Goal: Use online tool/utility: Utilize a website feature to perform a specific function

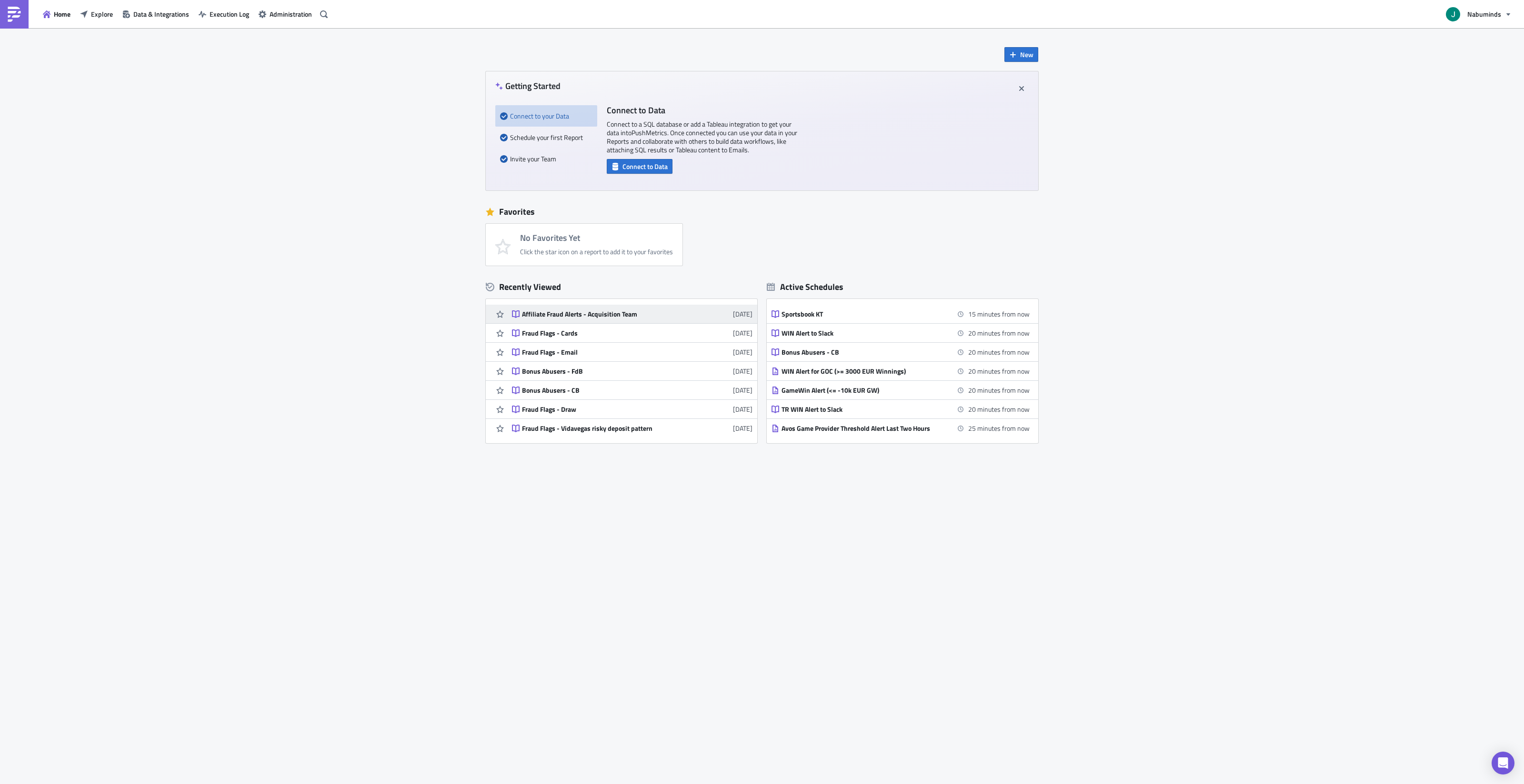
click at [603, 316] on div "Affiliate Fraud Alerts - Acquisition Team" at bounding box center [605, 314] width 167 height 8
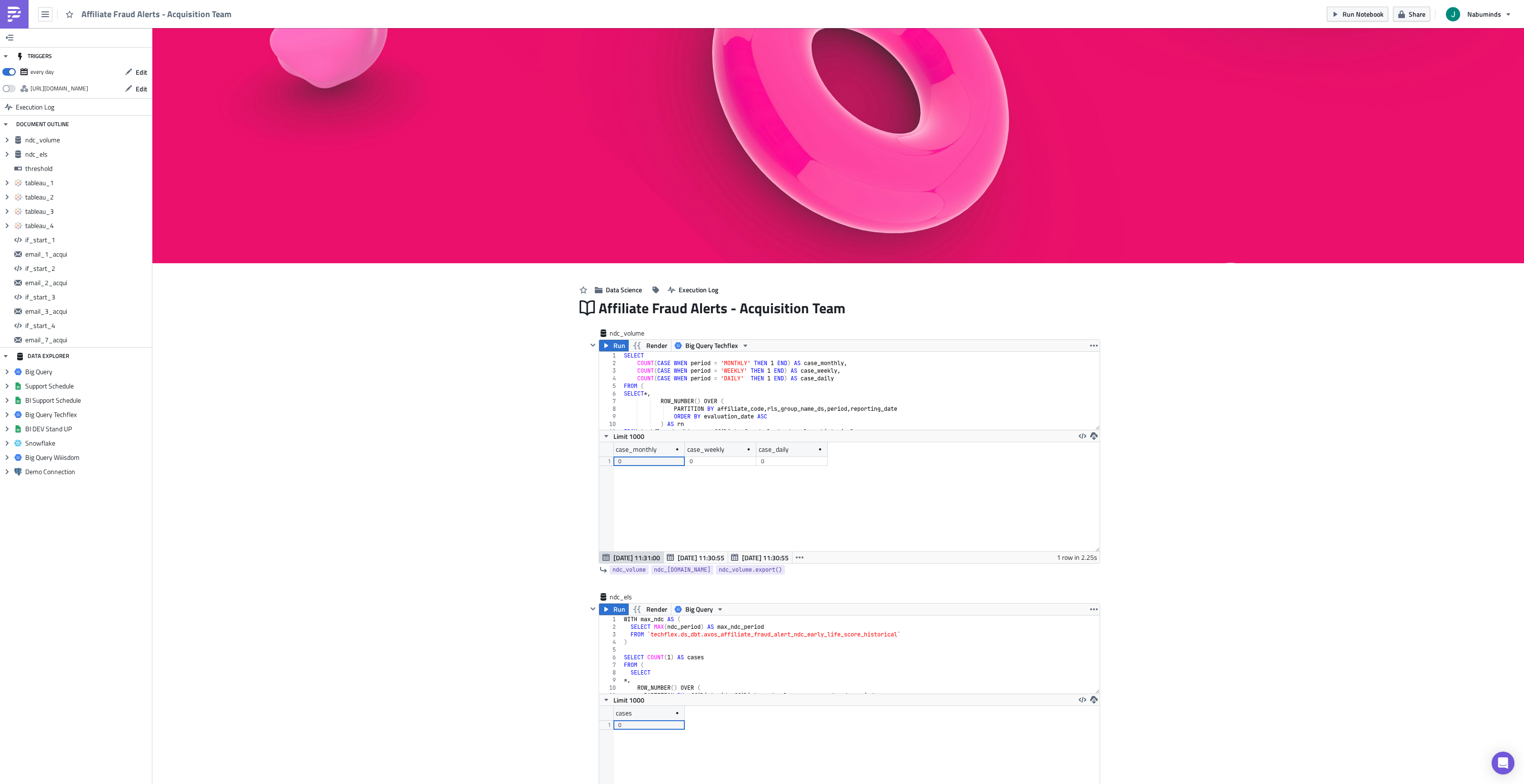
click at [19, 13] on img at bounding box center [14, 14] width 15 height 15
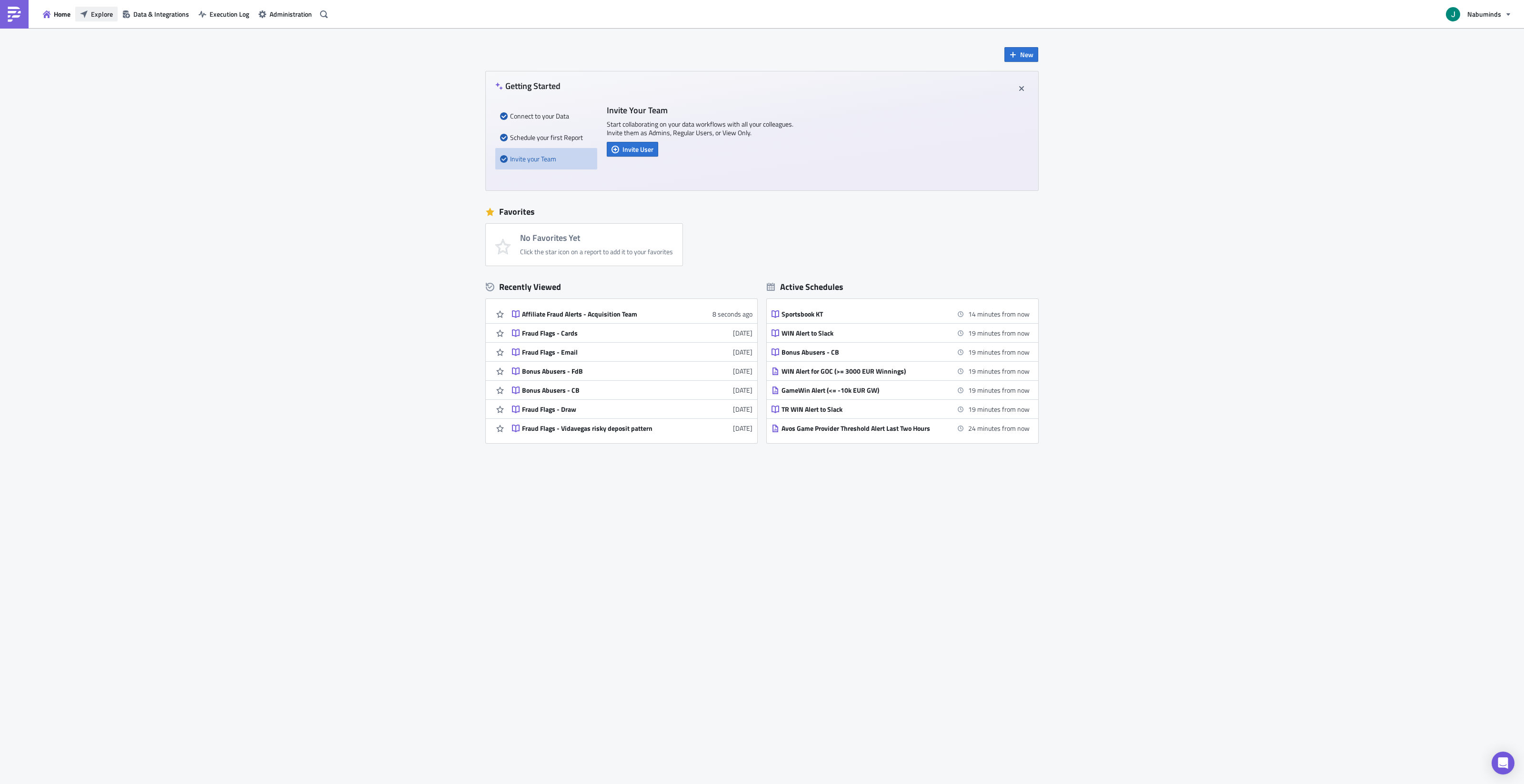
click at [116, 17] on button "Explore" at bounding box center [96, 14] width 43 height 15
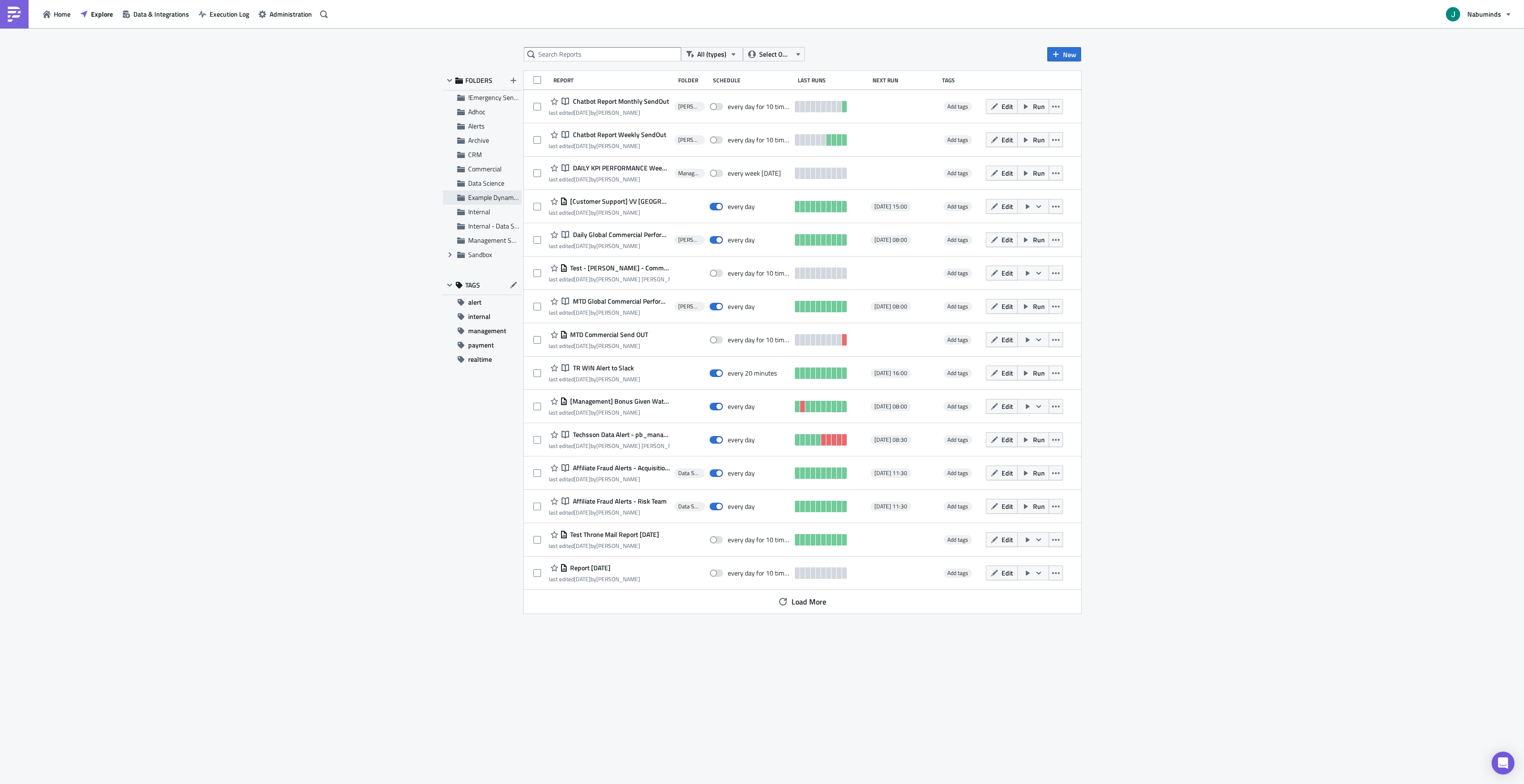
click at [487, 199] on span "Example Dynamic Reports" at bounding box center [505, 197] width 74 height 10
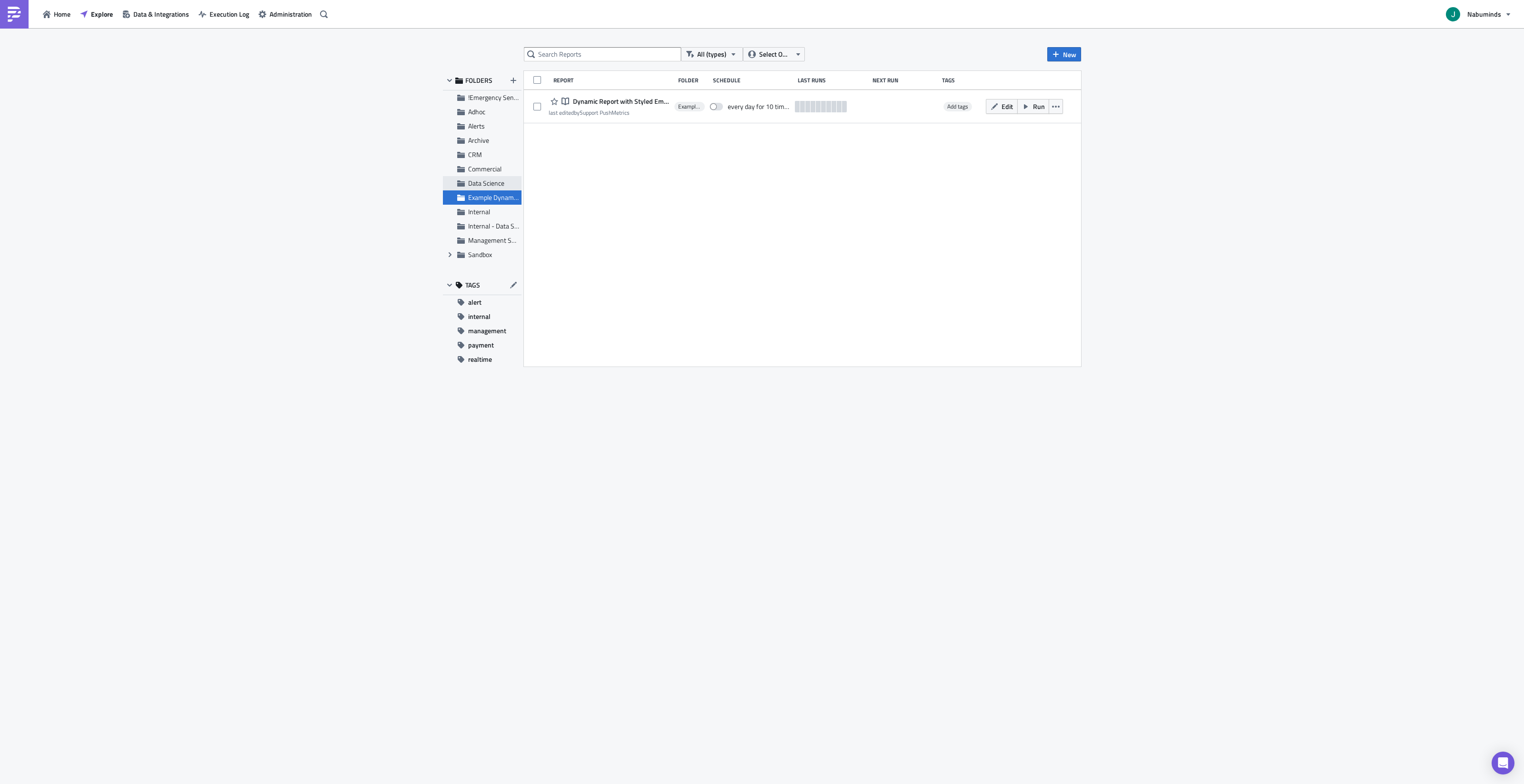
click at [491, 187] on span "Data Science" at bounding box center [486, 182] width 36 height 10
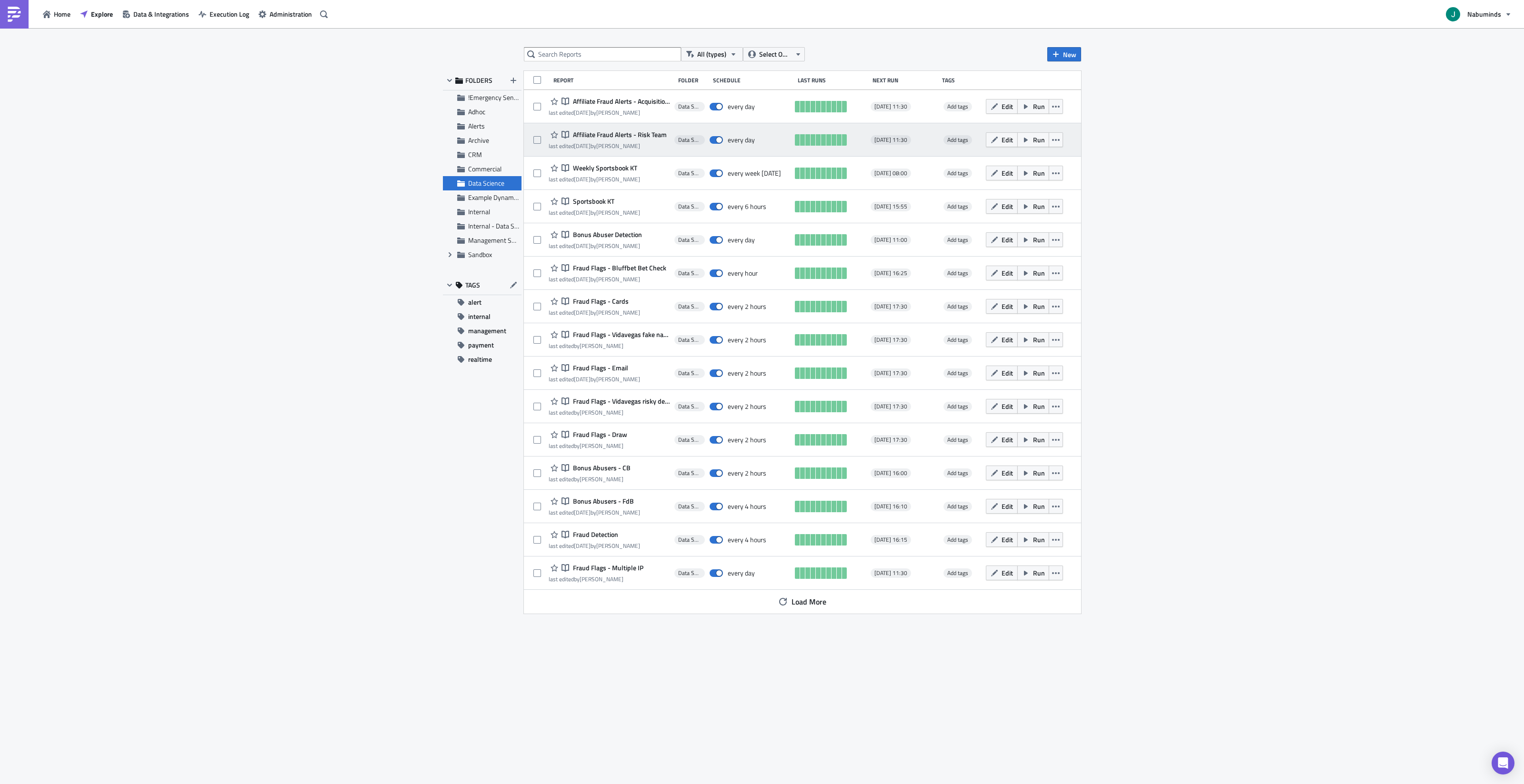
click at [619, 134] on span "Affiliate Fraud Alerts - Risk Team" at bounding box center [619, 134] width 96 height 8
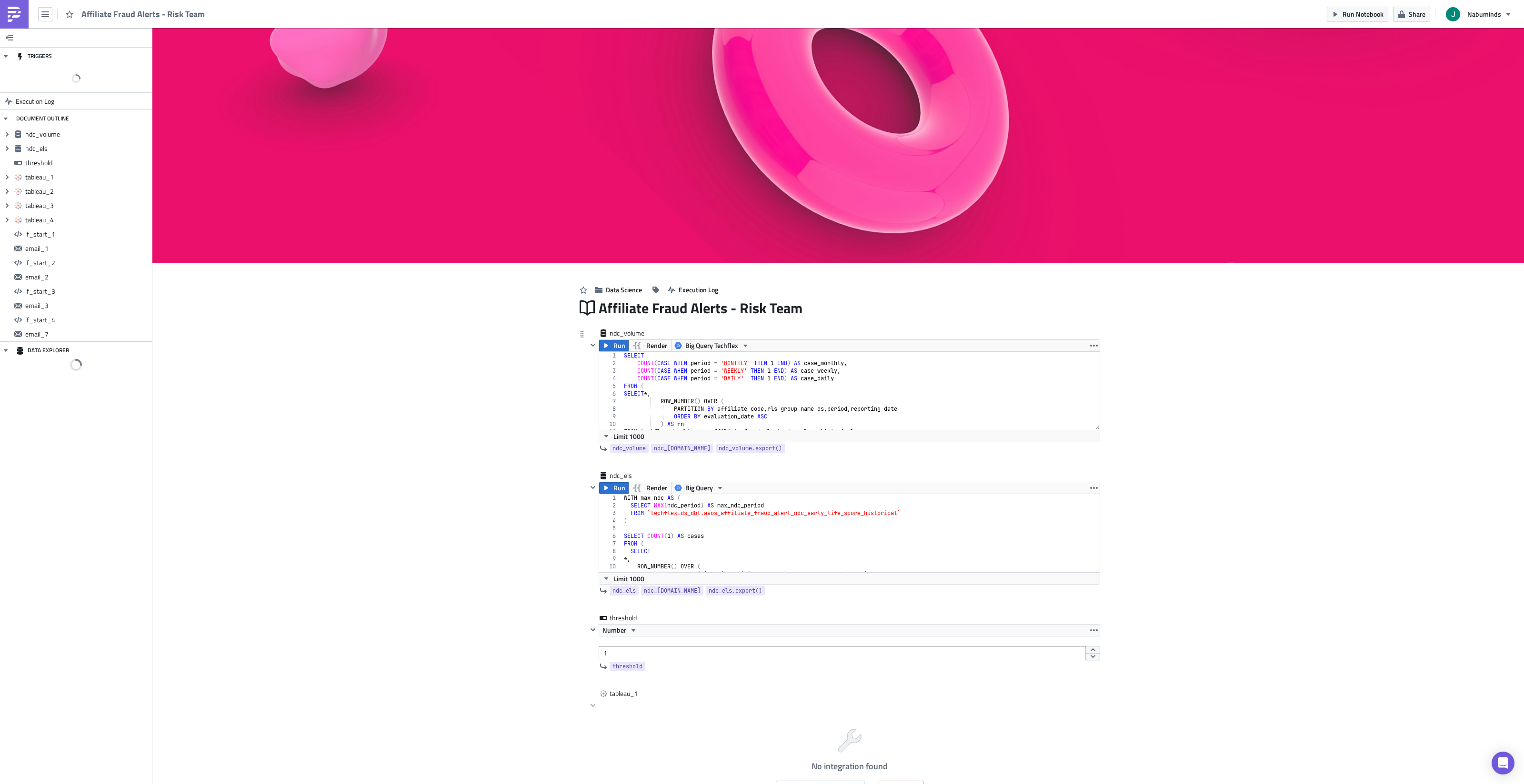
click at [720, 381] on div "SELECT COUNT ( CASE WHEN period = 'MONTHLY' THEN 1 END ) AS case_monthly , COUN…" at bounding box center [861, 398] width 478 height 93
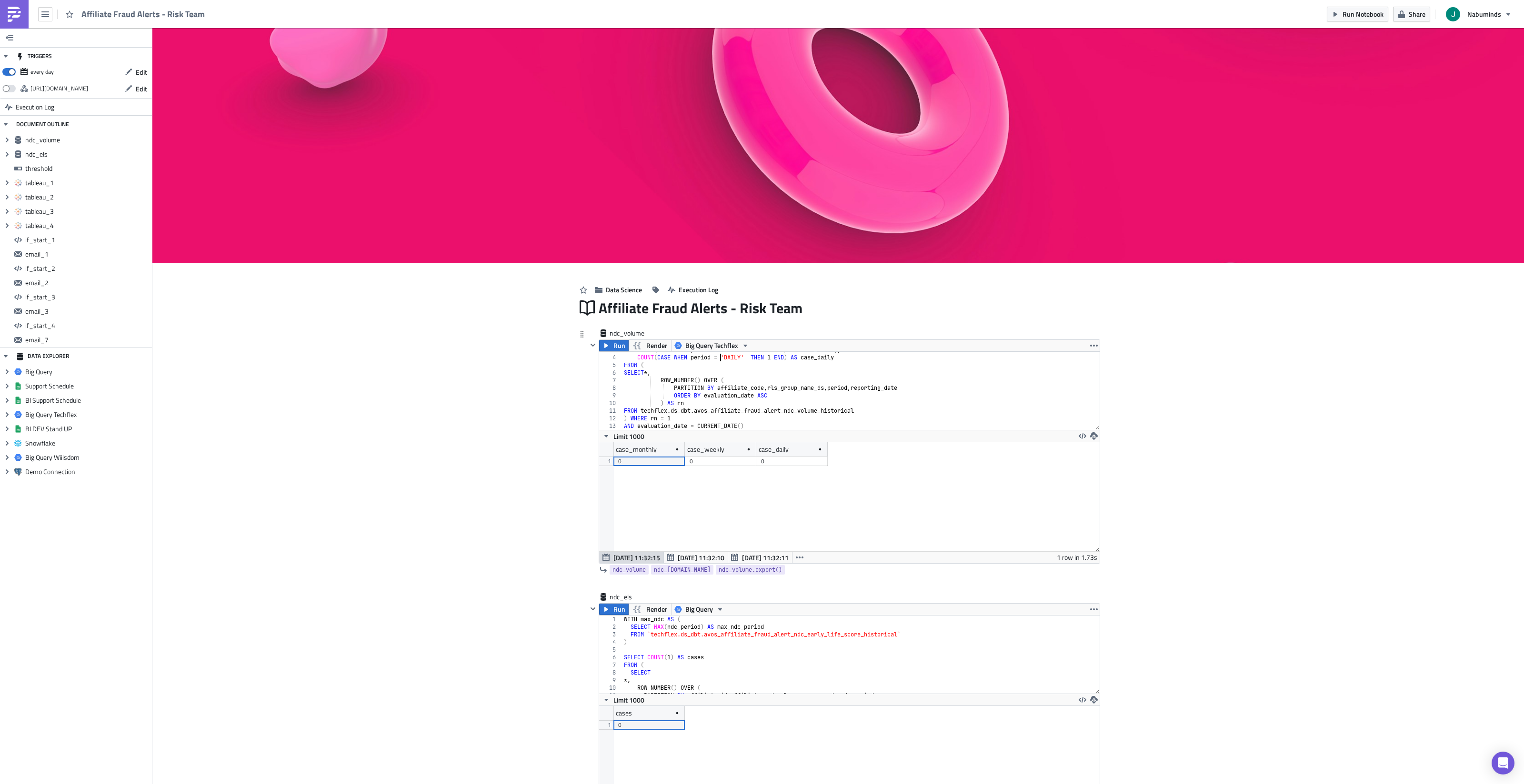
scroll to position [3, 0]
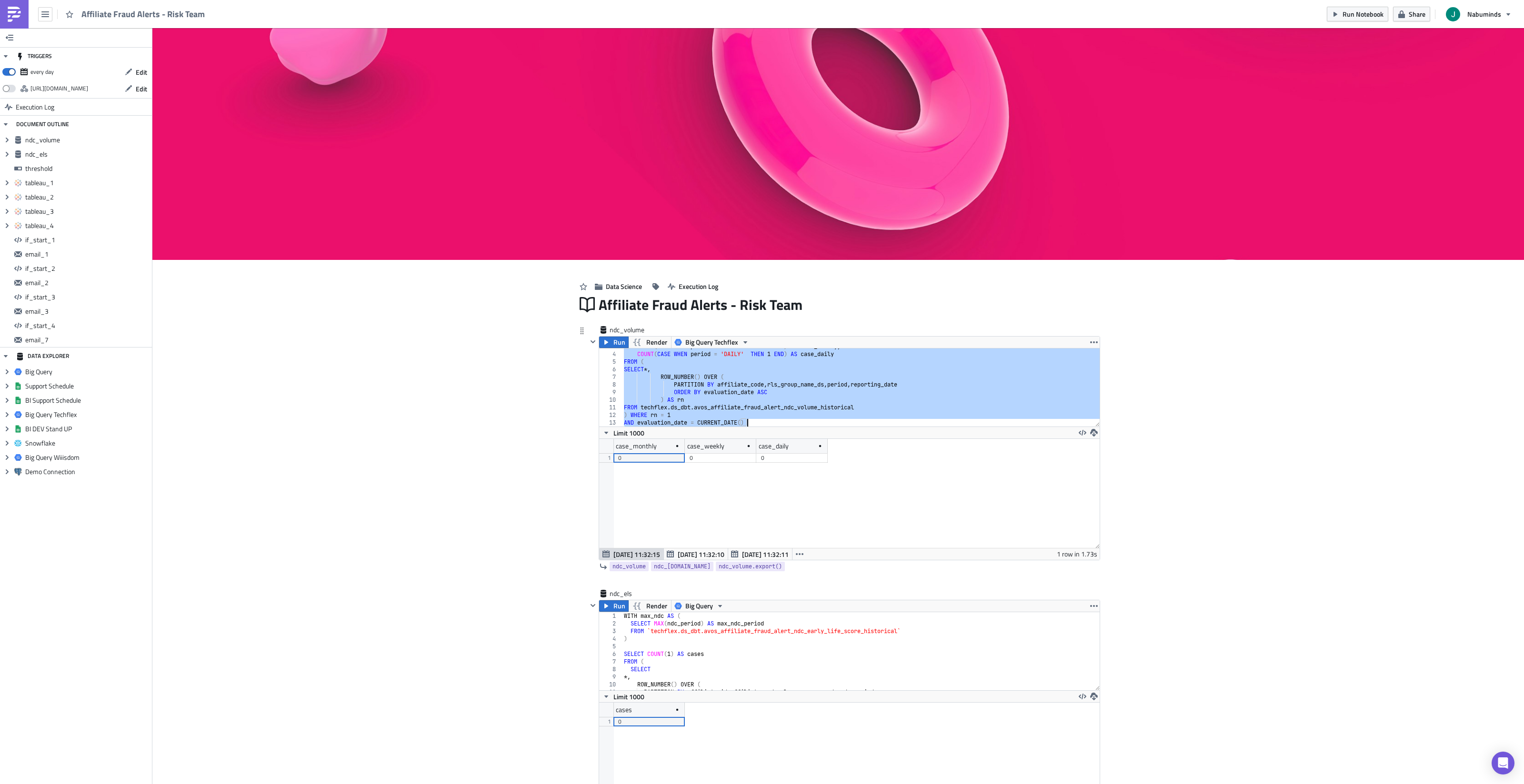
click at [676, 380] on div "COUNT ( CASE WHEN period = 'WEEKLY' THEN 1 END ) AS case_weekly , COUNT ( CASE …" at bounding box center [861, 389] width 478 height 93
paste textarea
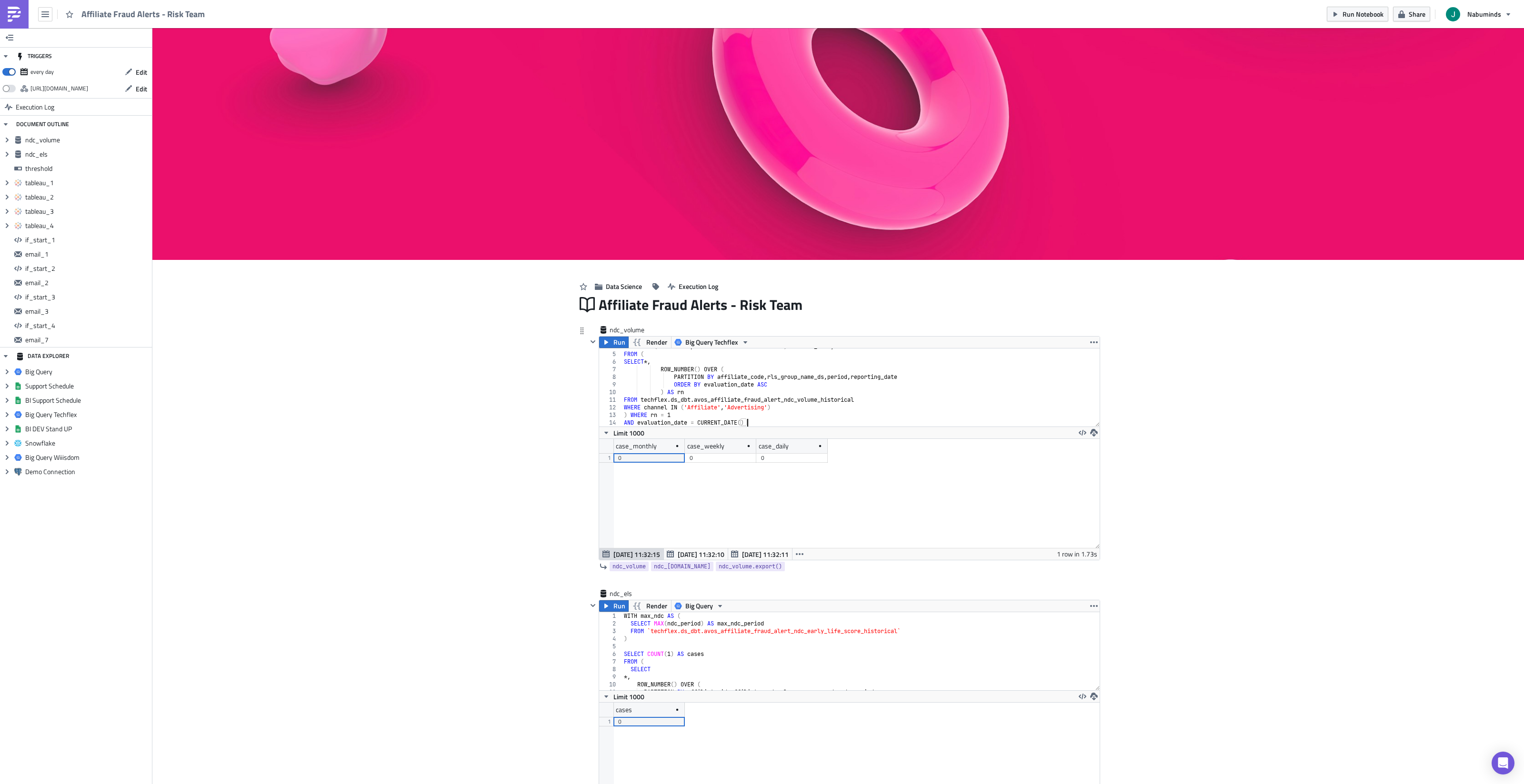
scroll to position [28, 0]
drag, startPoint x: 780, startPoint y: 407, endPoint x: 650, endPoint y: 403, distance: 130.1
click at [645, 407] on div "COUNT ( CASE WHEN period = 'DAILY' THEN 1 END ) AS case_daily FROM ( SELECT *, …" at bounding box center [861, 389] width 478 height 93
type textarea "WHERE channel IN ('Affiliate', 'Advertising')"
click at [7, 14] on img at bounding box center [14, 14] width 15 height 15
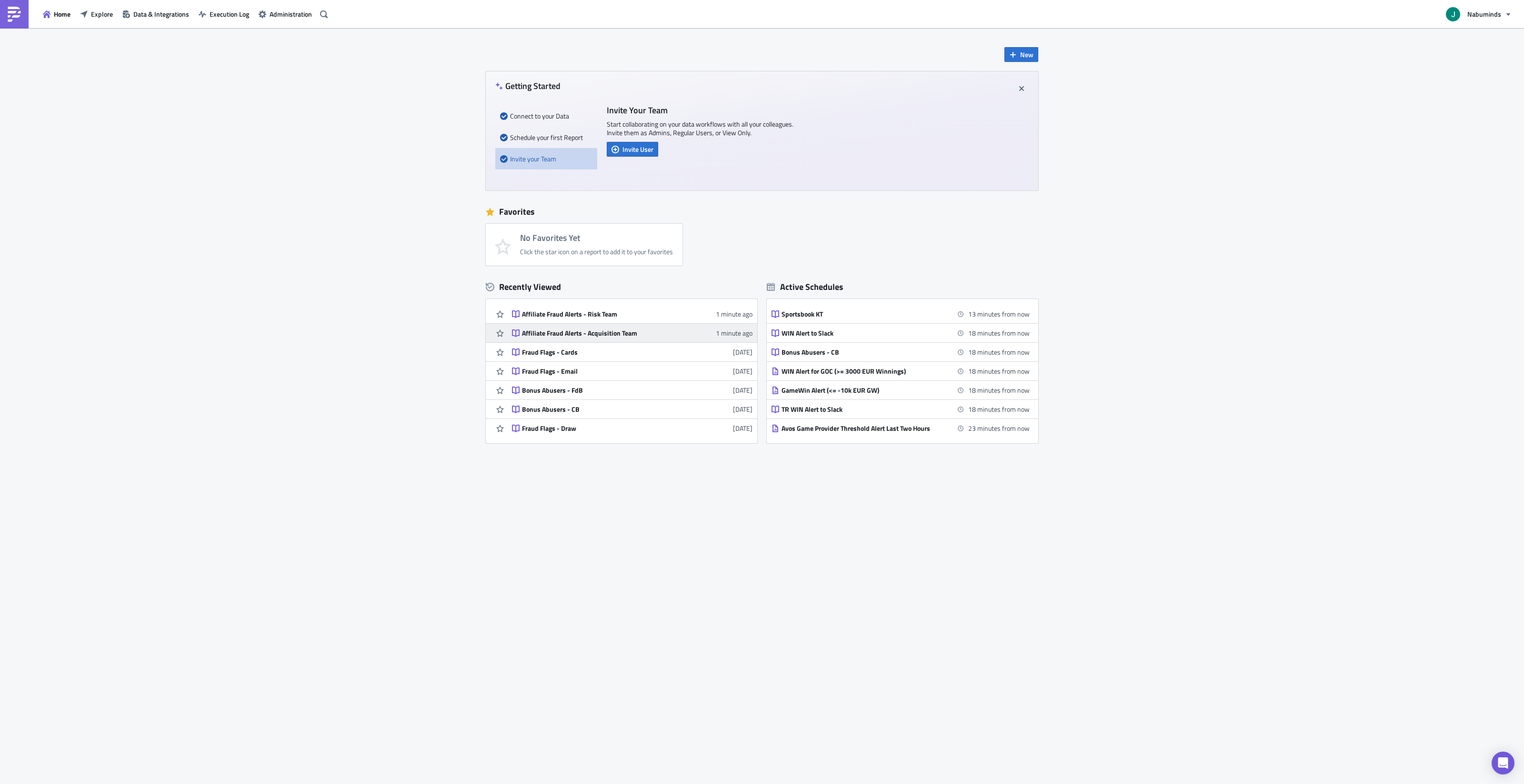
click at [587, 338] on link "Affiliate Fraud Alerts - Acquisition Team 1 minute ago" at bounding box center [632, 333] width 241 height 19
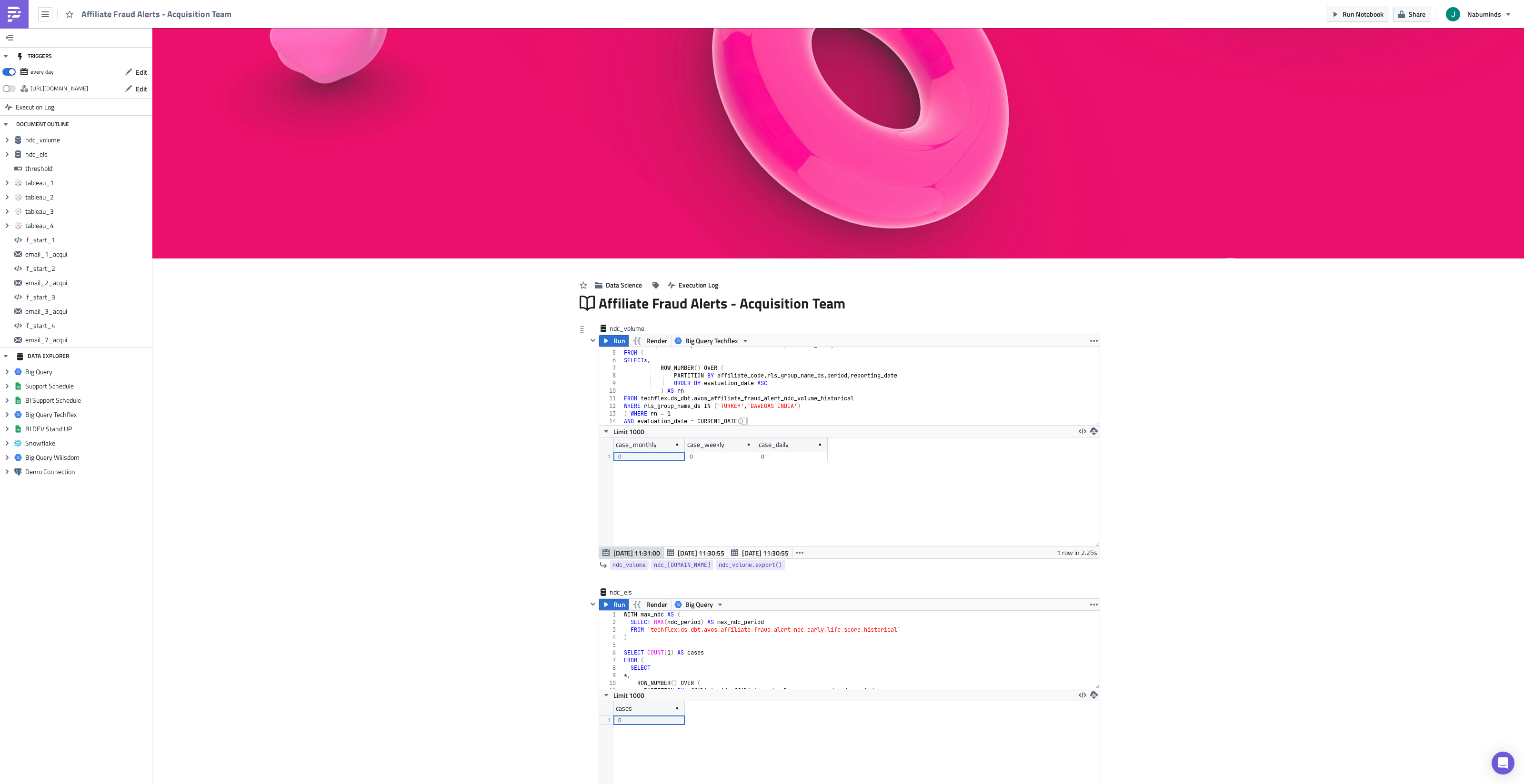
scroll to position [7, 0]
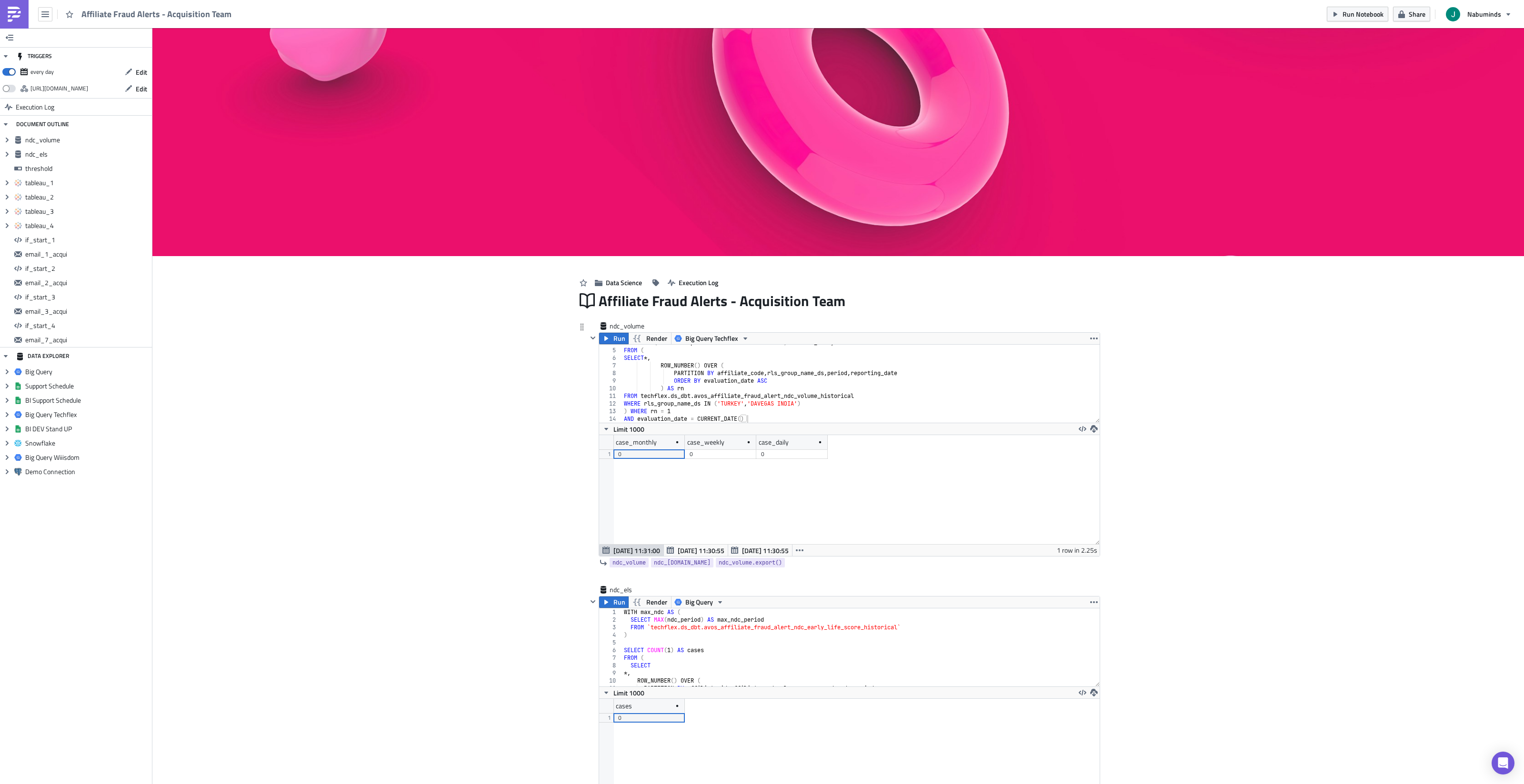
type textarea "WHERE rls_group_name_ds IN ('[GEOGRAPHIC_DATA]', 'DAVEGAS INDIA')"
click at [825, 401] on div "COUNT ( CASE WHEN period = 'DAILY' THEN 1 END ) AS case_daily FROM ( SELECT *, …" at bounding box center [861, 385] width 478 height 93
paste textarea "(channel IS NULL OR channel in ('NULL', 'Test Account'))"
drag, startPoint x: 634, startPoint y: 411, endPoint x: 708, endPoint y: 417, distance: 74.2
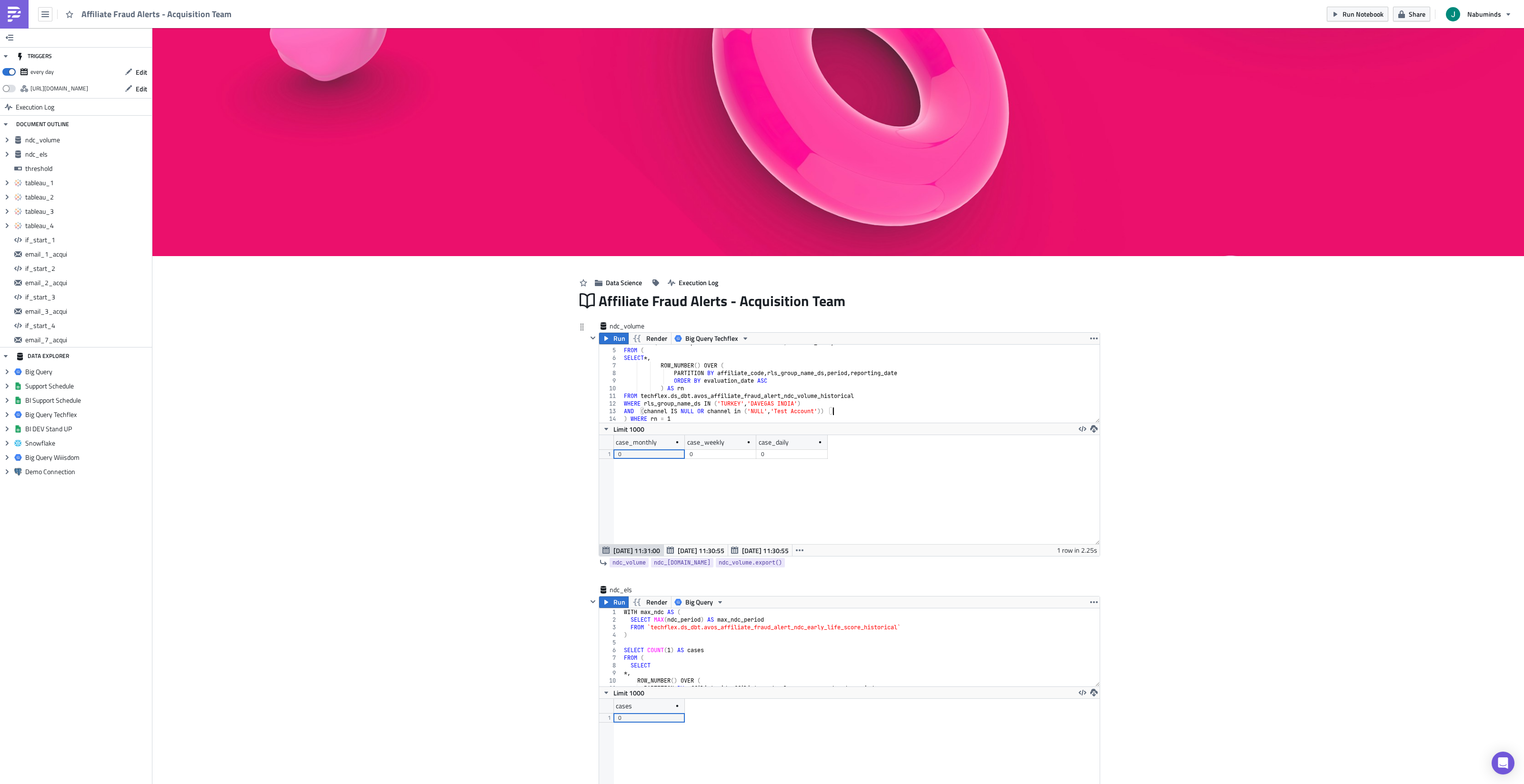
click at [634, 411] on div "COUNT ( CASE WHEN period = 'DAILY' THEN 1 END ) AS case_daily FROM ( SELECT *, …" at bounding box center [861, 385] width 478 height 93
click at [710, 402] on div "FROM ( SELECT *, ROW_NUMBER ( ) OVER ( PARTITION BY affiliate_code , rls_group_…" at bounding box center [861, 385] width 478 height 93
click at [657, 404] on div "FROM ( SELECT *, ROW_NUMBER ( ) OVER ( PARTITION BY affiliate_code , rls_group_…" at bounding box center [861, 385] width 478 height 93
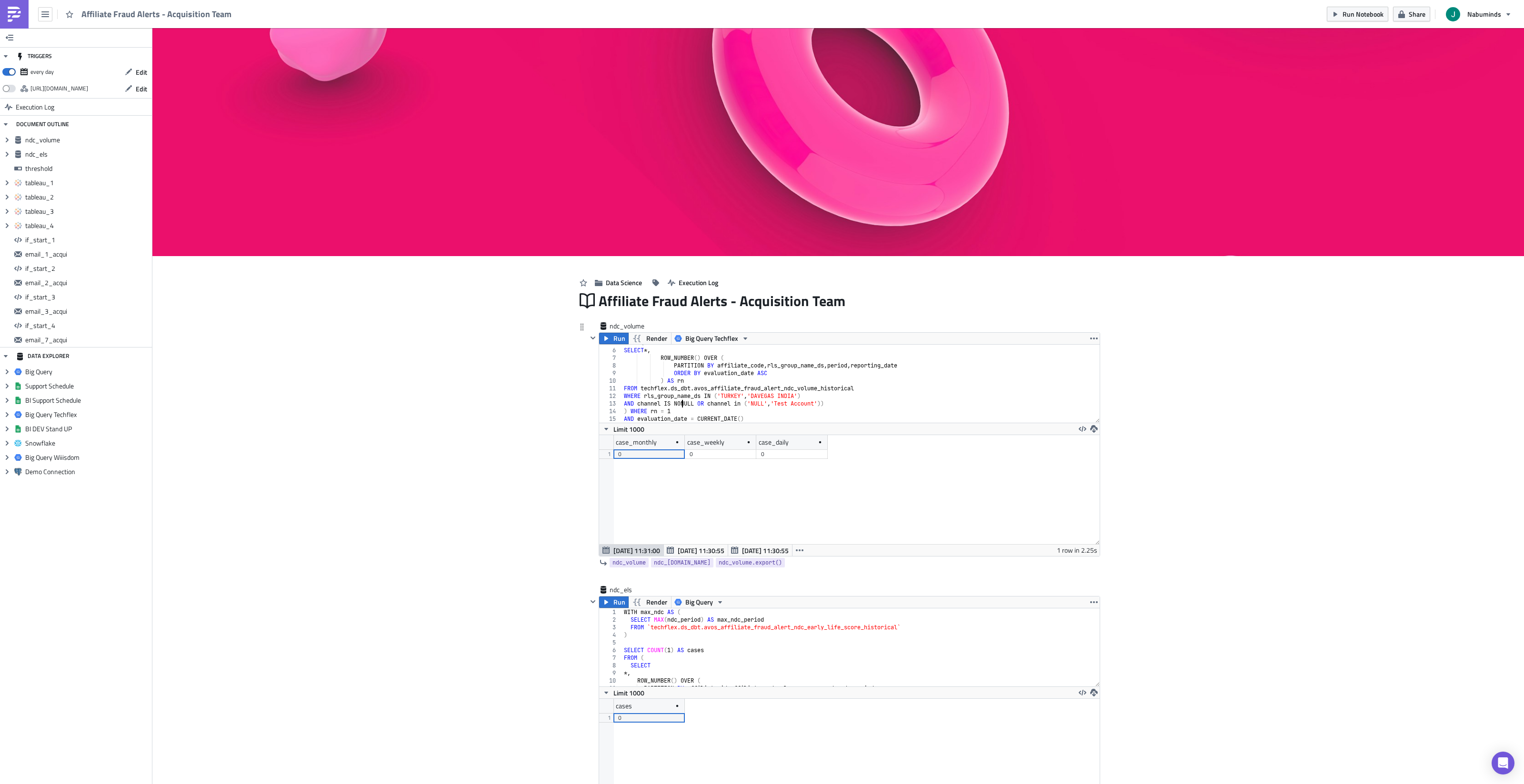
scroll to position [0, 5]
click at [638, 406] on div "FROM ( SELECT *, ROW_NUMBER ( ) OVER ( PARTITION BY affiliate_code , rls_group_…" at bounding box center [861, 385] width 478 height 93
type textarea "AND (channel IS NOT NULL OR channel in ('NULL', 'Test Account'))"
click at [866, 403] on div "FROM ( SELECT *, ROW_NUMBER ( ) OVER ( PARTITION BY affiliate_code , rls_group_…" at bounding box center [861, 385] width 478 height 93
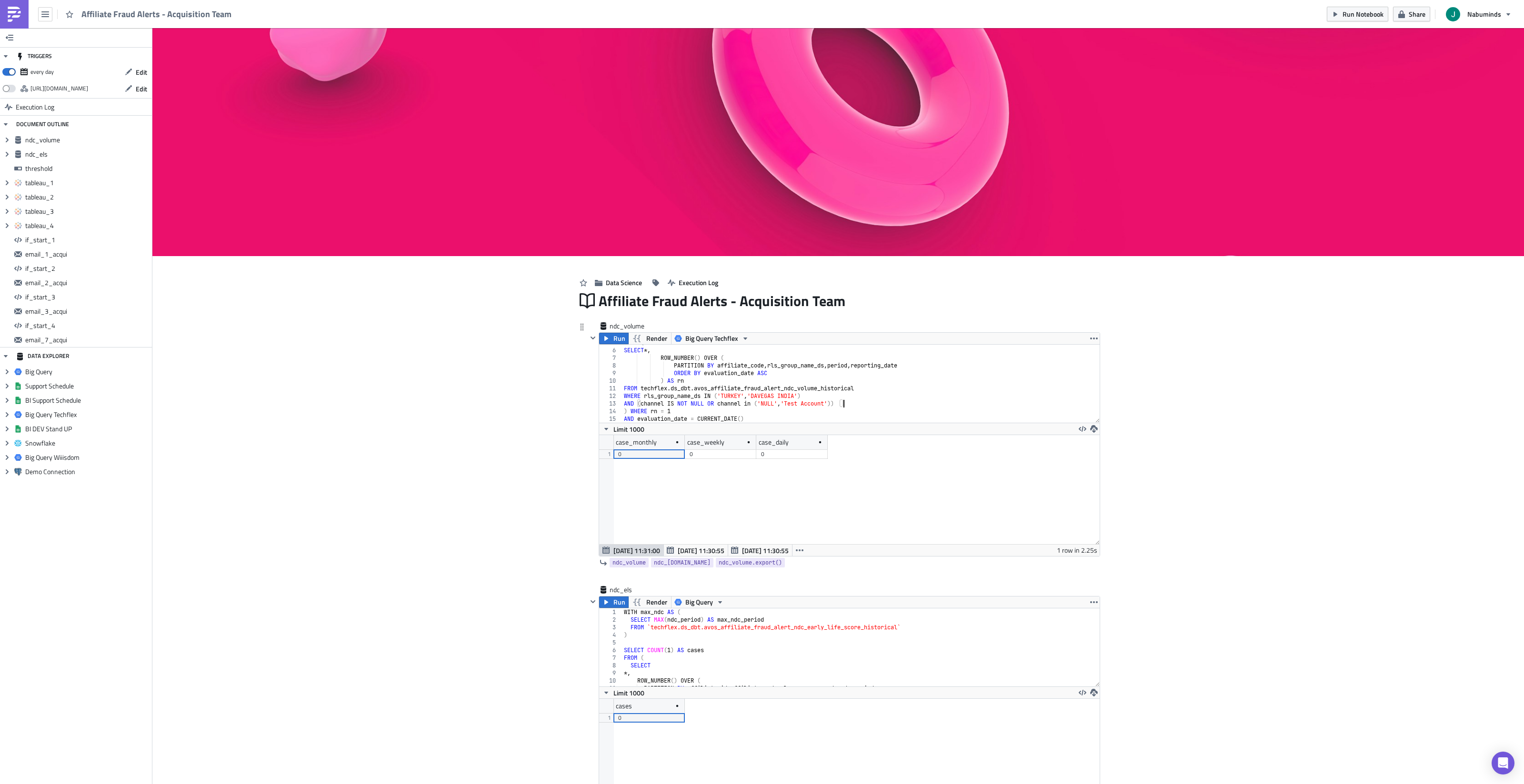
drag, startPoint x: 749, startPoint y: 404, endPoint x: 851, endPoint y: 404, distance: 102.0
click at [749, 404] on div "FROM ( SELECT *, ROW_NUMBER ( ) OVER ( PARTITION BY affiliate_code , rls_group_…" at bounding box center [861, 385] width 478 height 93
drag, startPoint x: 852, startPoint y: 405, endPoint x: 616, endPoint y: 408, distance: 236.0
click at [616, 408] on div "AND (channel IS NOT NULL OR channel in ('NULL', 'Test Account')) 5 6 7 8 9 10 1…" at bounding box center [849, 384] width 501 height 78
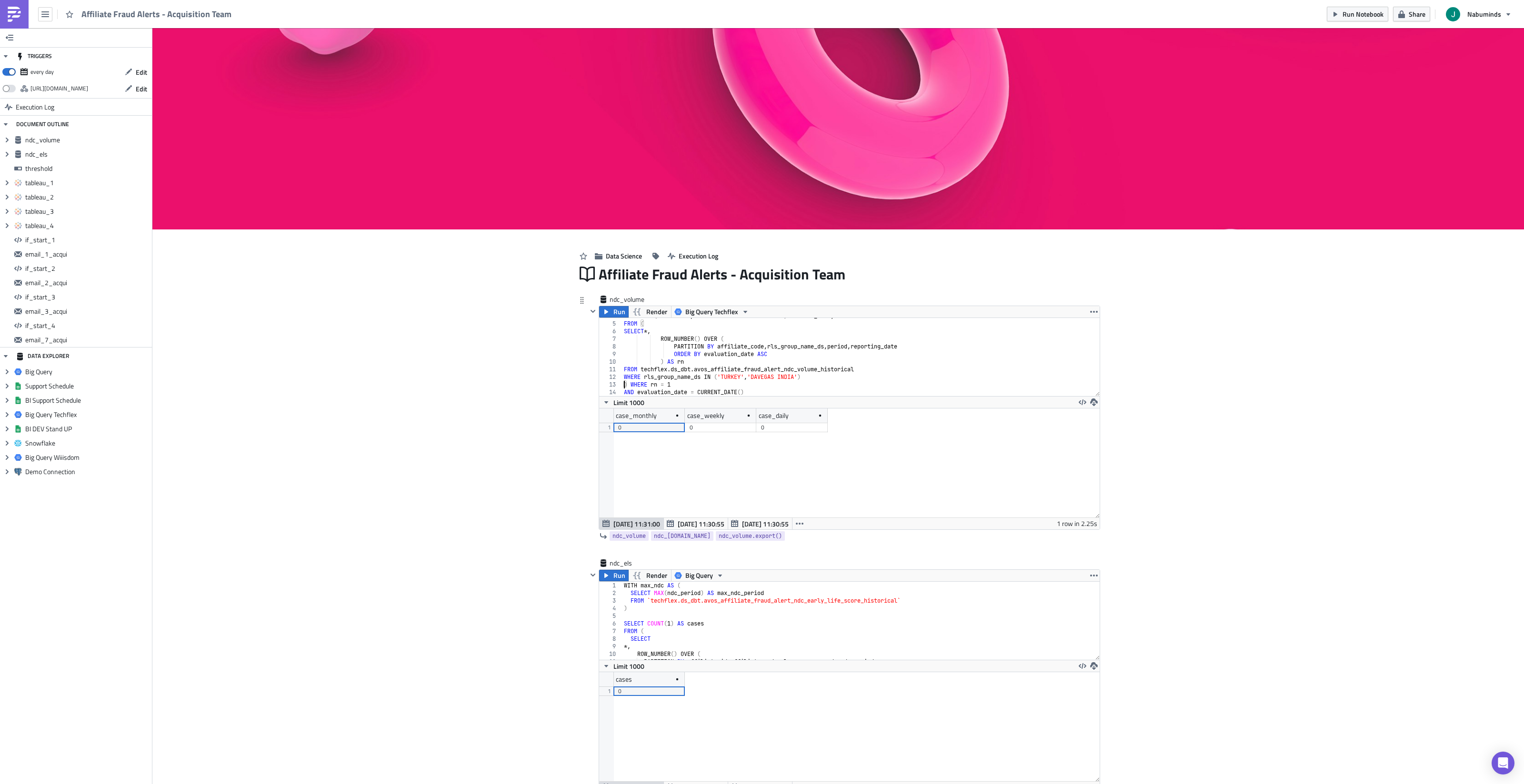
scroll to position [34, 0]
click at [855, 383] on div "COUNT ( CASE WHEN period = 'DAILY' THEN 1 END ) AS case_daily FROM ( SELECT *, …" at bounding box center [861, 358] width 478 height 93
drag, startPoint x: 851, startPoint y: 383, endPoint x: 637, endPoint y: 386, distance: 214.0
click at [637, 386] on div "COUNT ( CASE WHEN period = 'DAILY' THEN 1 END ) AS case_daily FROM ( SELECT *, …" at bounding box center [861, 358] width 478 height 93
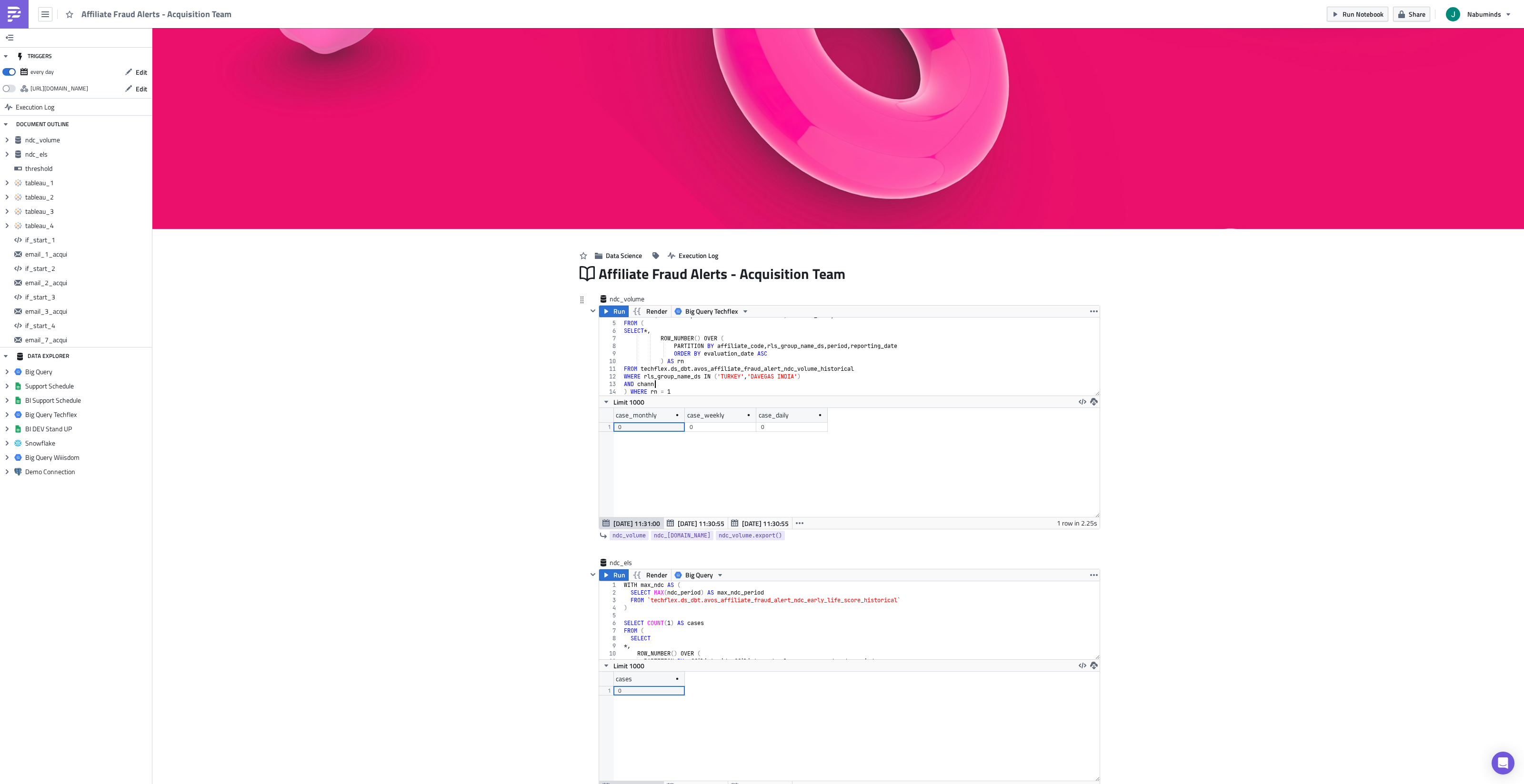
type textarea "AND channel"
paste textarea
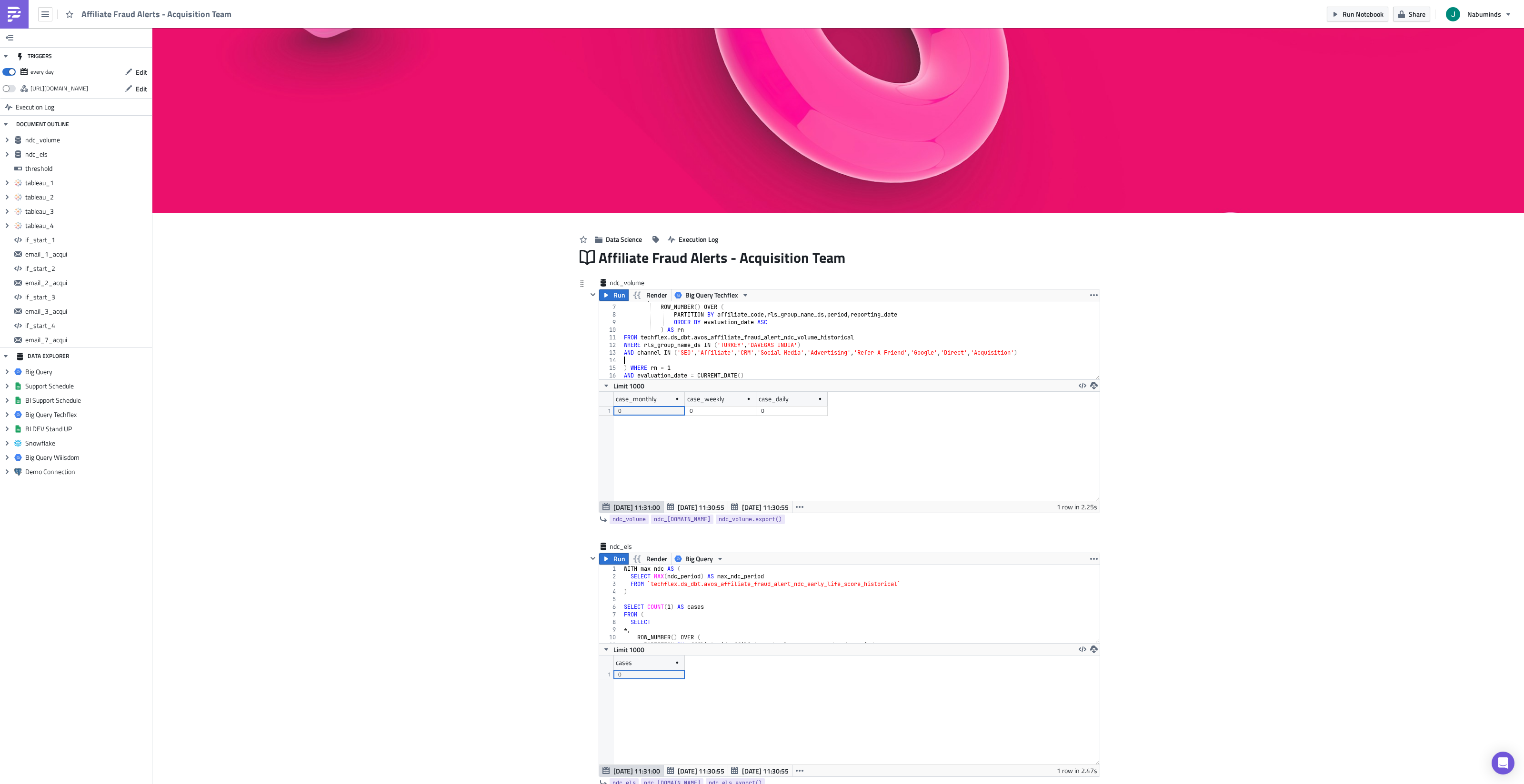
scroll to position [36, 0]
type textarea "AND channel IN ('SEO', 'Affiliate', 'CRM', 'Social Media', 'Advertising', 'Refe…"
